Goal: Task Accomplishment & Management: Manage account settings

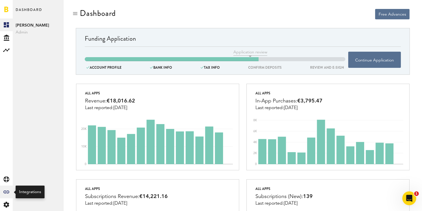
click at [8, 189] on div "Created with Sketch." at bounding box center [6, 192] width 13 height 13
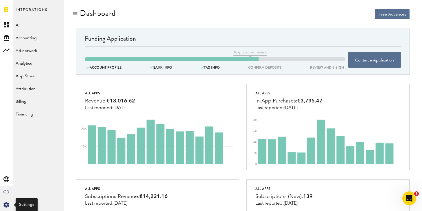
click at [11, 203] on div "Created with Sketch." at bounding box center [6, 205] width 13 height 13
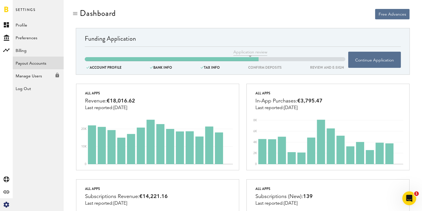
click at [43, 62] on link "Payout Accounts" at bounding box center [38, 63] width 51 height 13
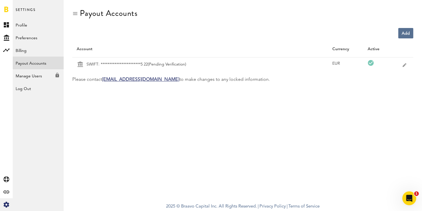
click at [404, 66] on span at bounding box center [405, 64] width 7 height 5
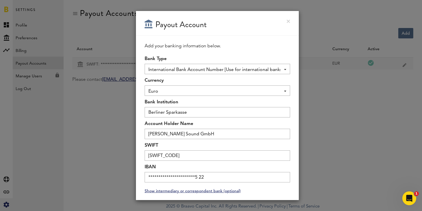
click at [287, 21] on link at bounding box center [288, 21] width 3 height 3
